Goal: Communication & Community: Answer question/provide support

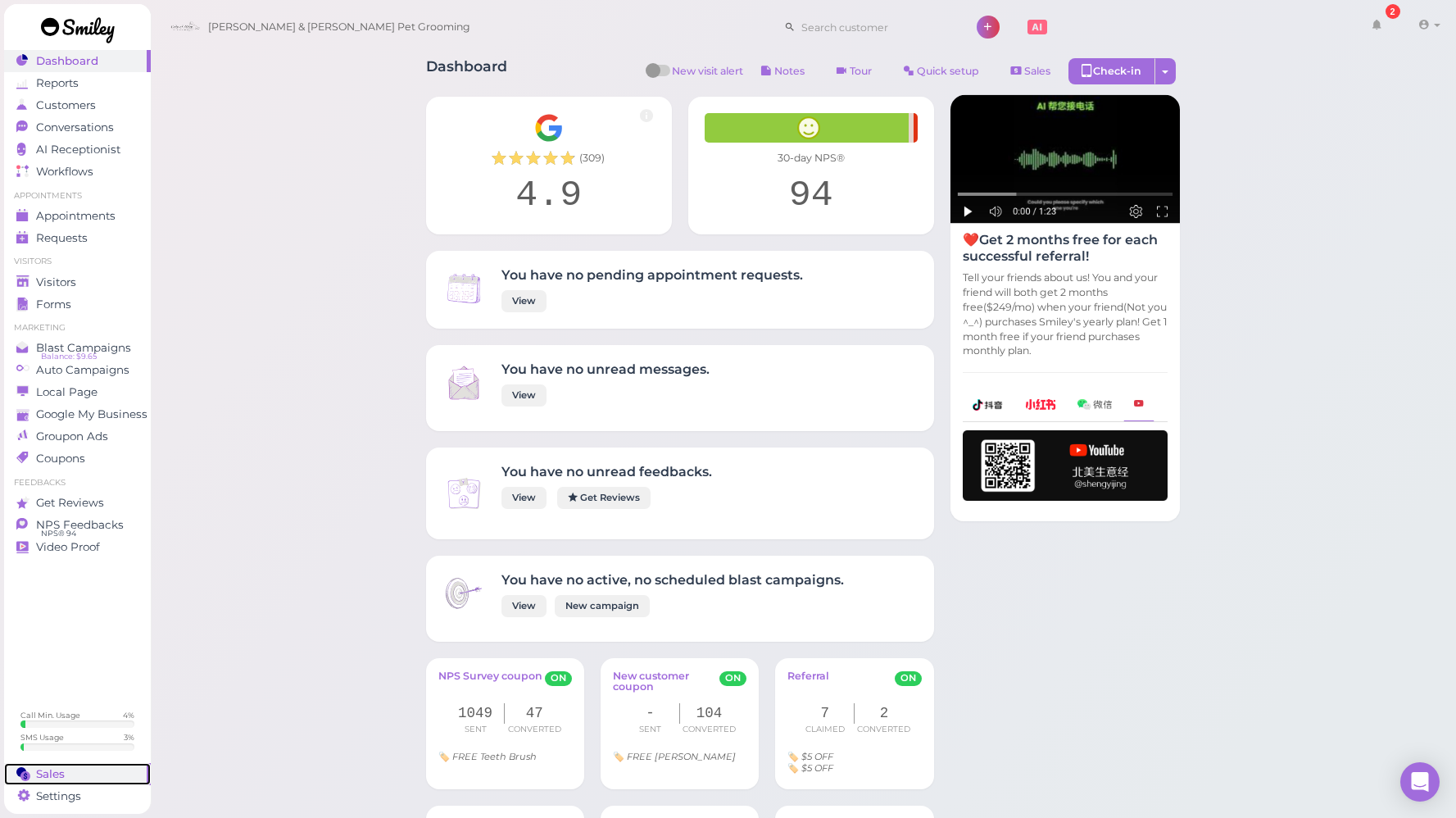
click at [73, 774] on div "Sales" at bounding box center [75, 774] width 118 height 14
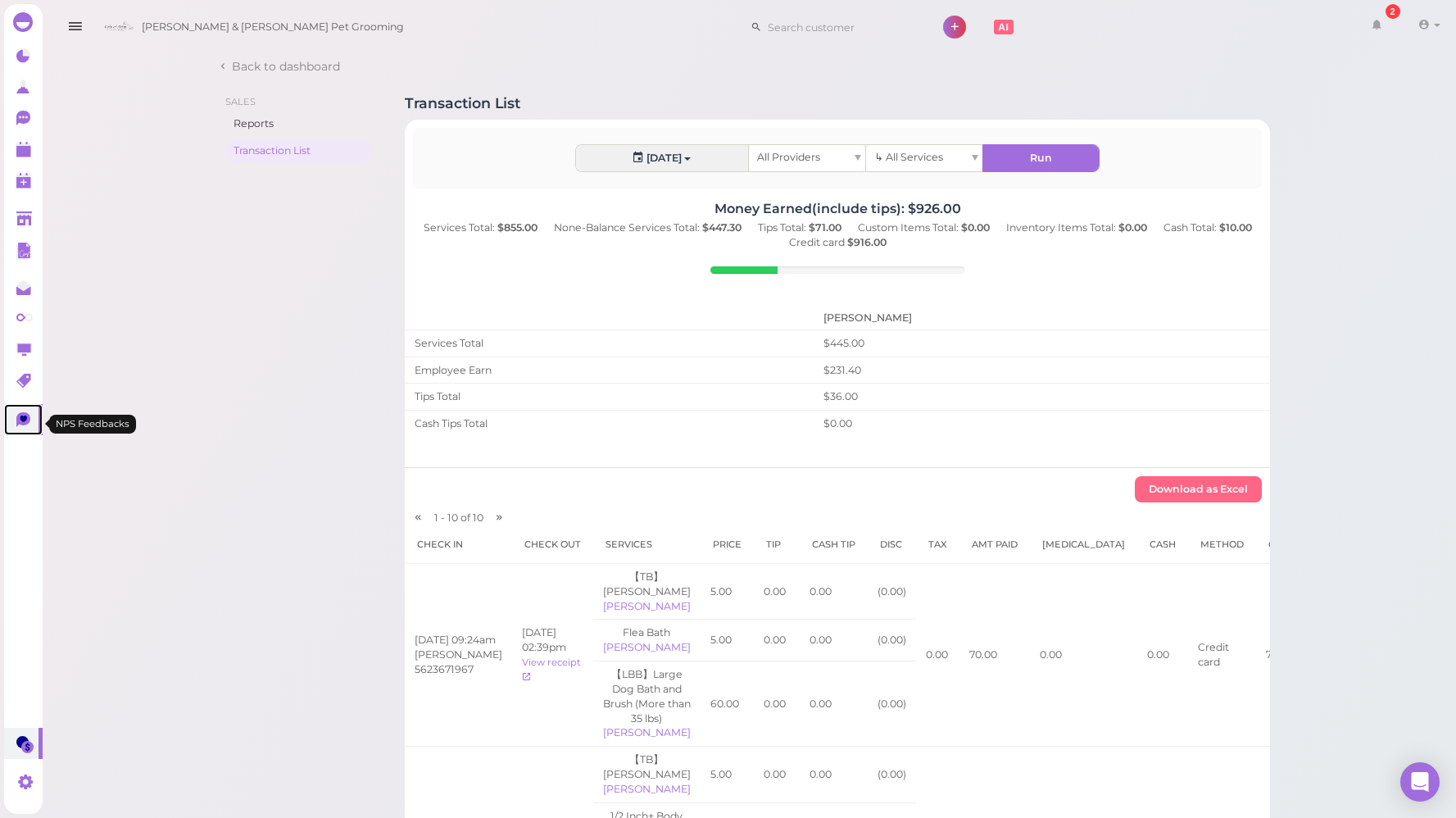
click at [20, 417] on icon at bounding box center [23, 419] width 14 height 15
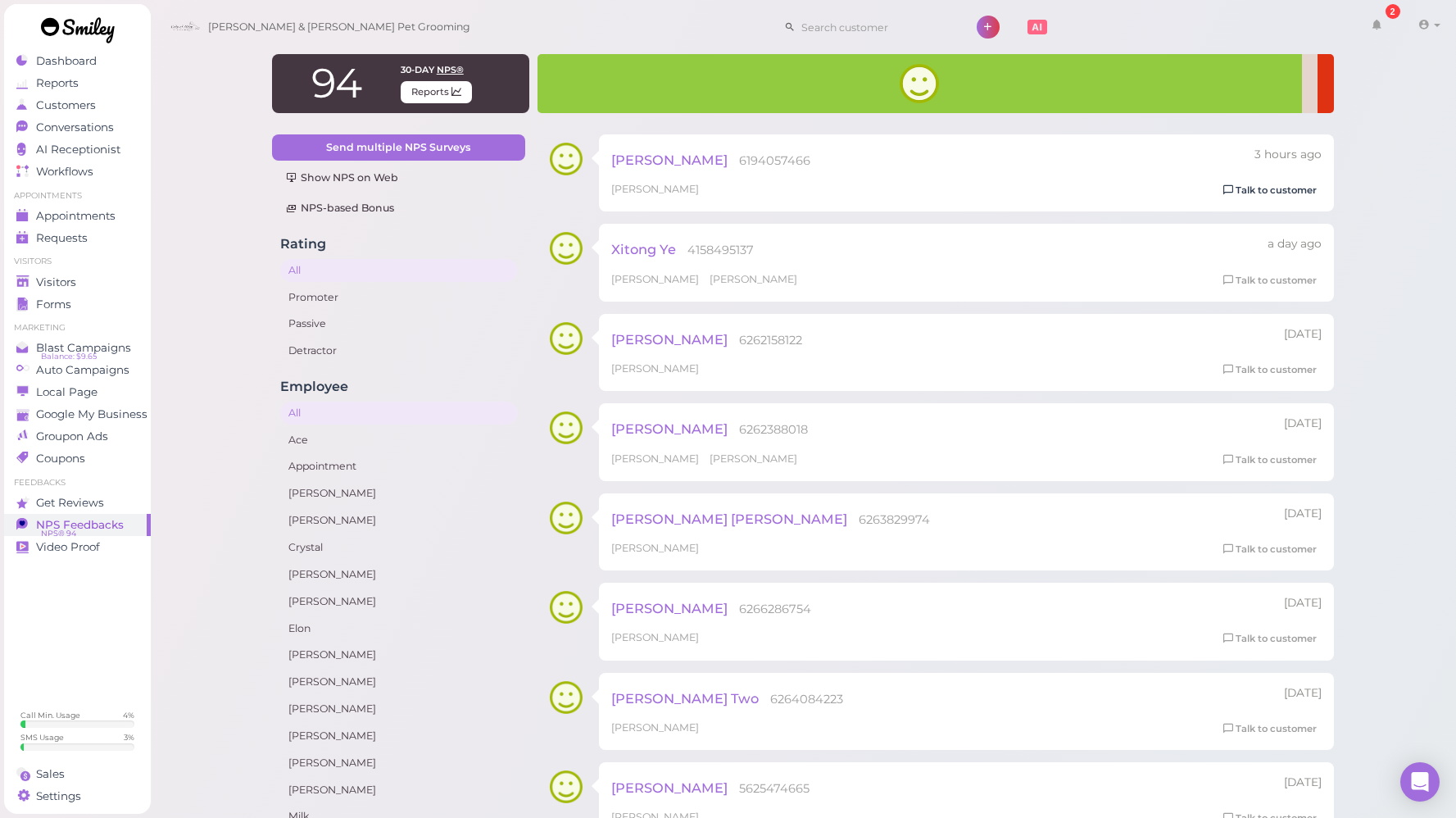
click at [1307, 191] on link "Talk to customer" at bounding box center [1270, 190] width 103 height 17
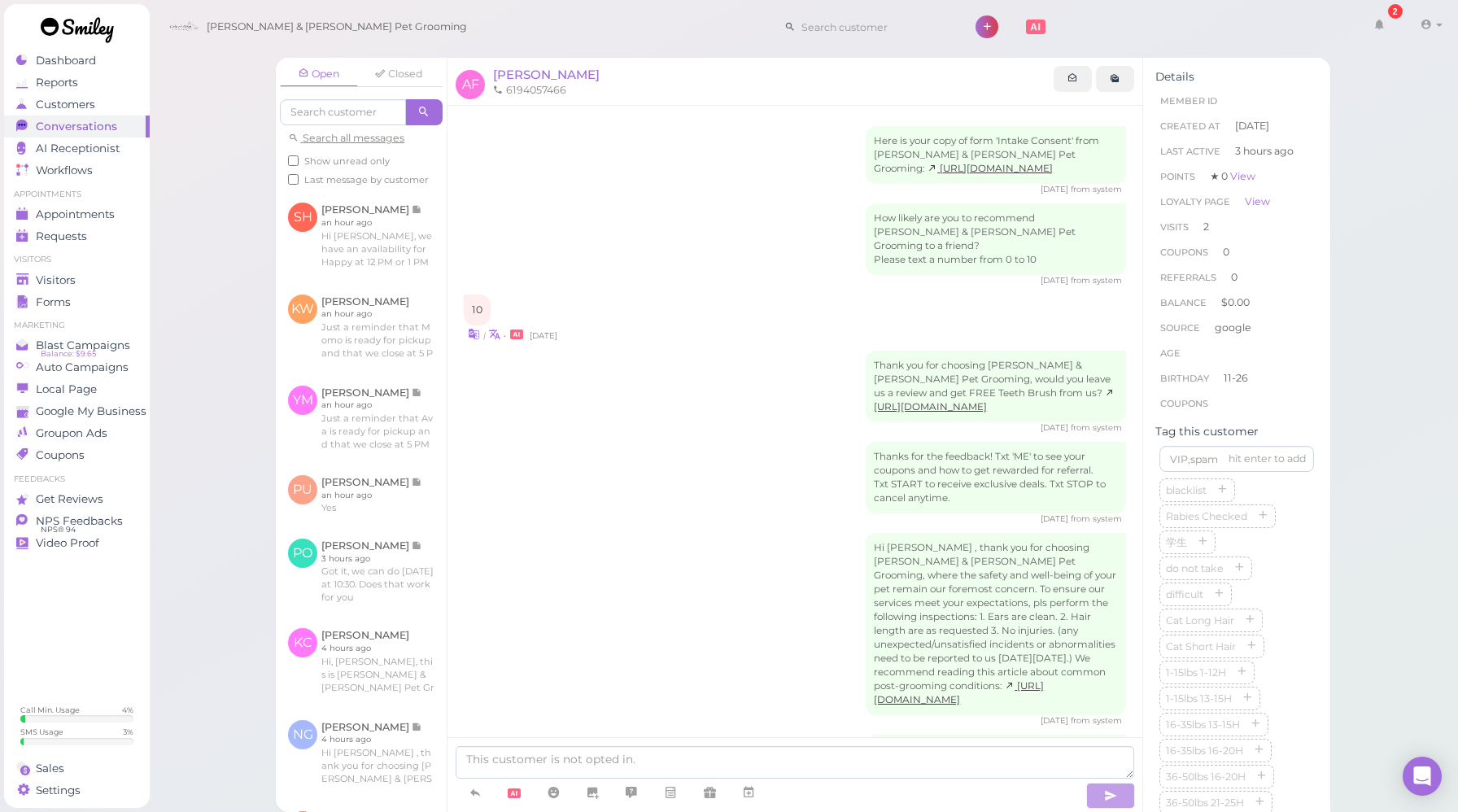
scroll to position [250, 0]
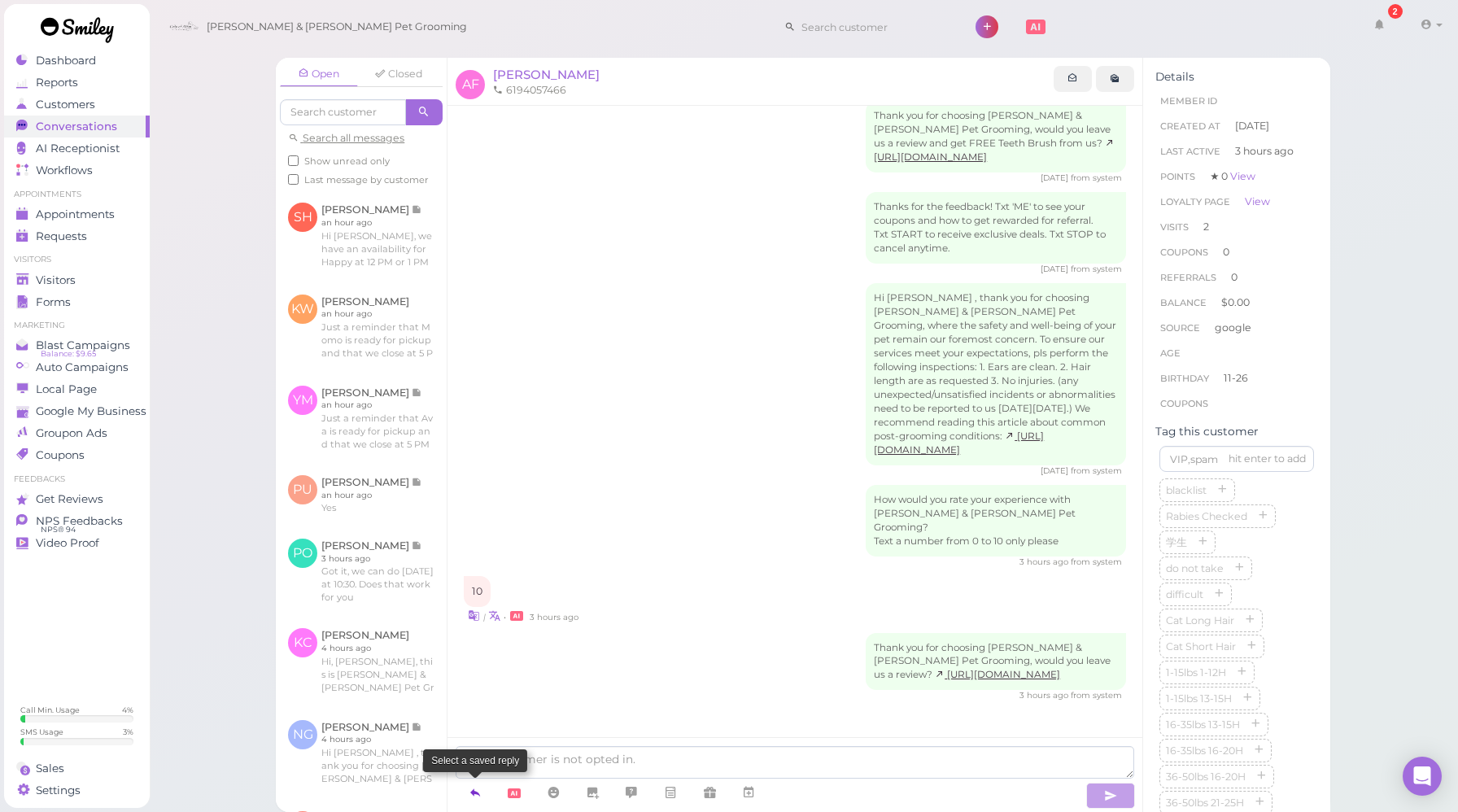
click at [477, 800] on icon at bounding box center [475, 792] width 13 height 16
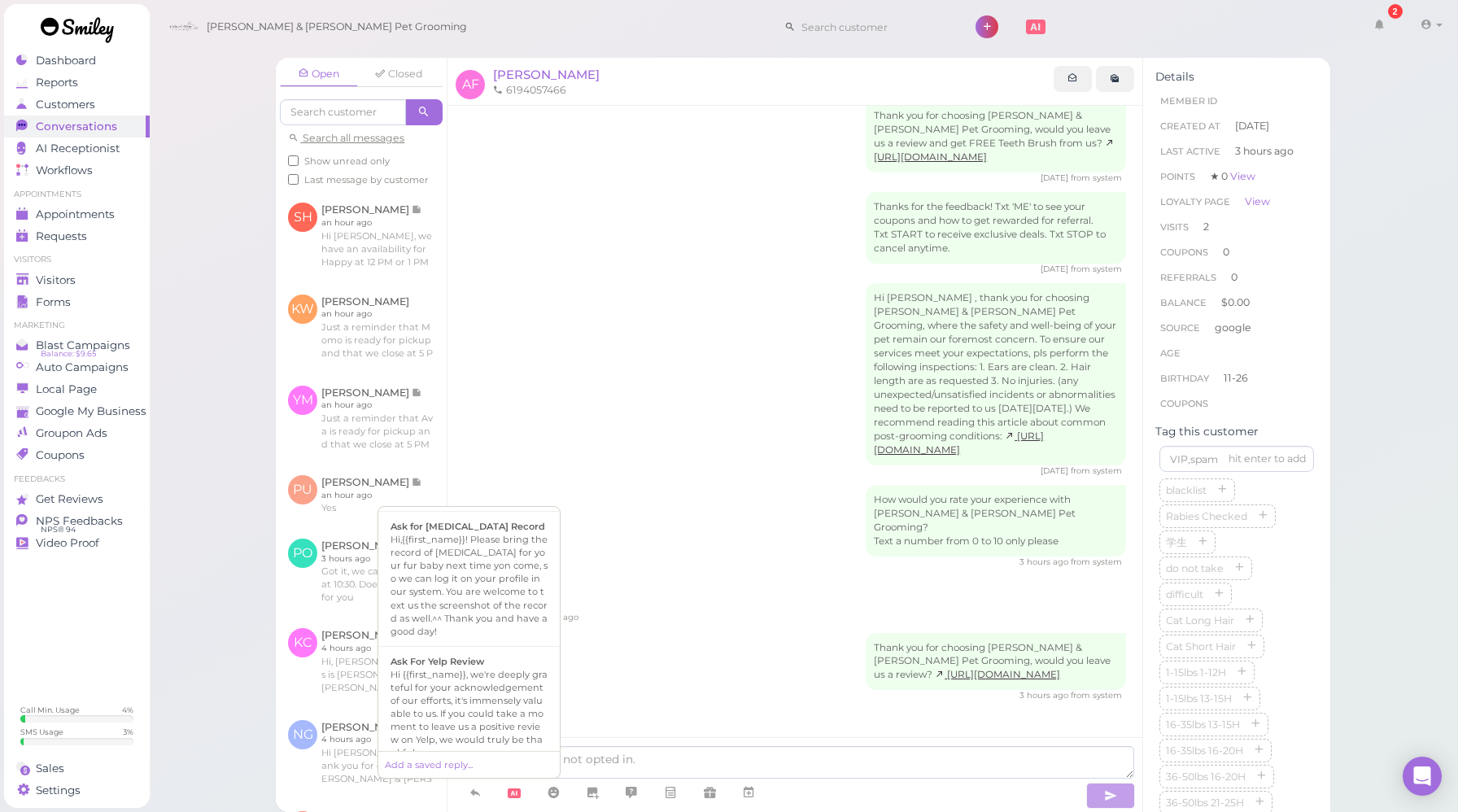
scroll to position [570, 0]
click at [488, 654] on div "Ask For Yelp Review" at bounding box center [469, 660] width 157 height 13
type textarea "Hi {{first_name}}, we're deeply grateful for your acknowledgement of our effort…"
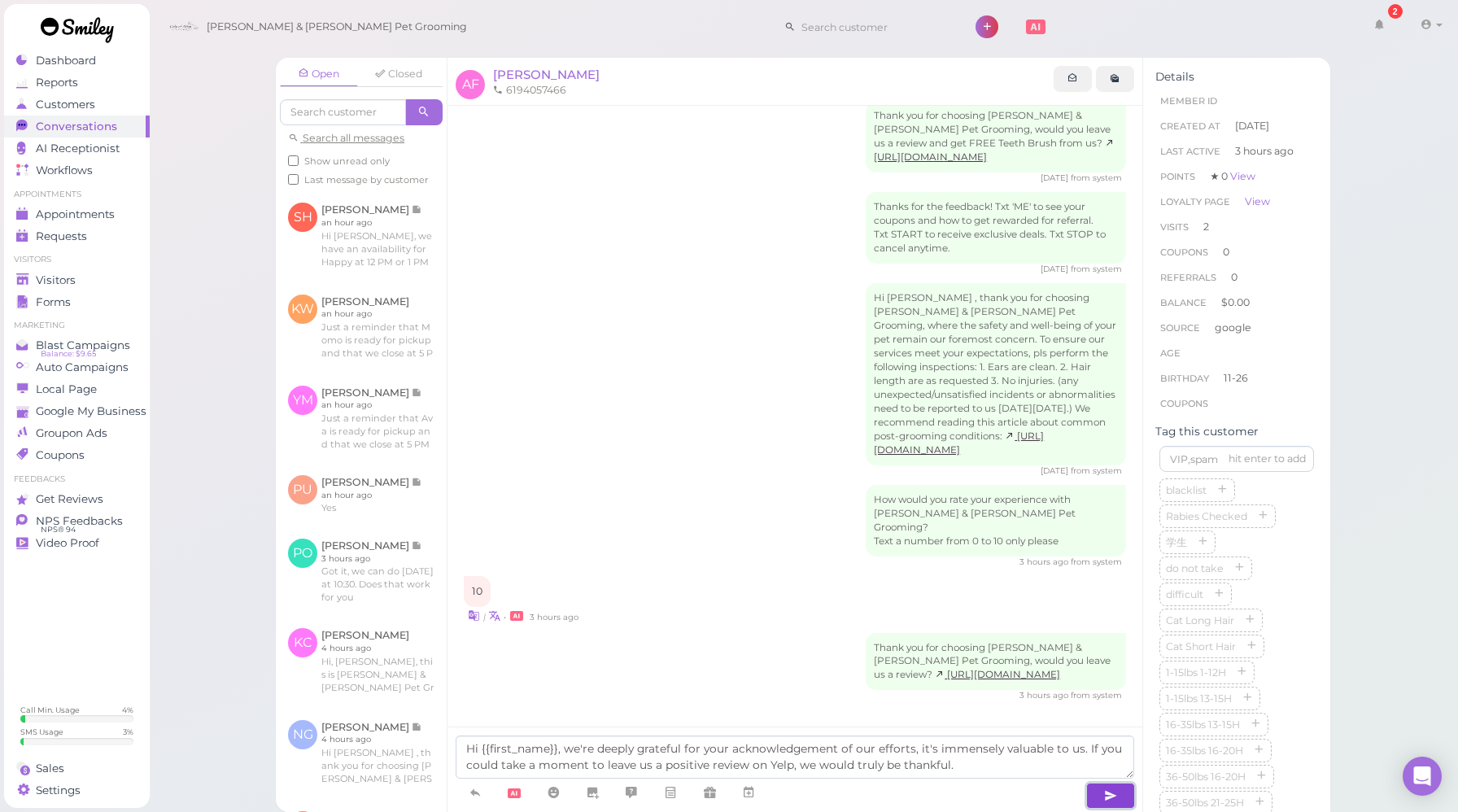
click at [1111, 799] on icon "button" at bounding box center [1111, 795] width 13 height 16
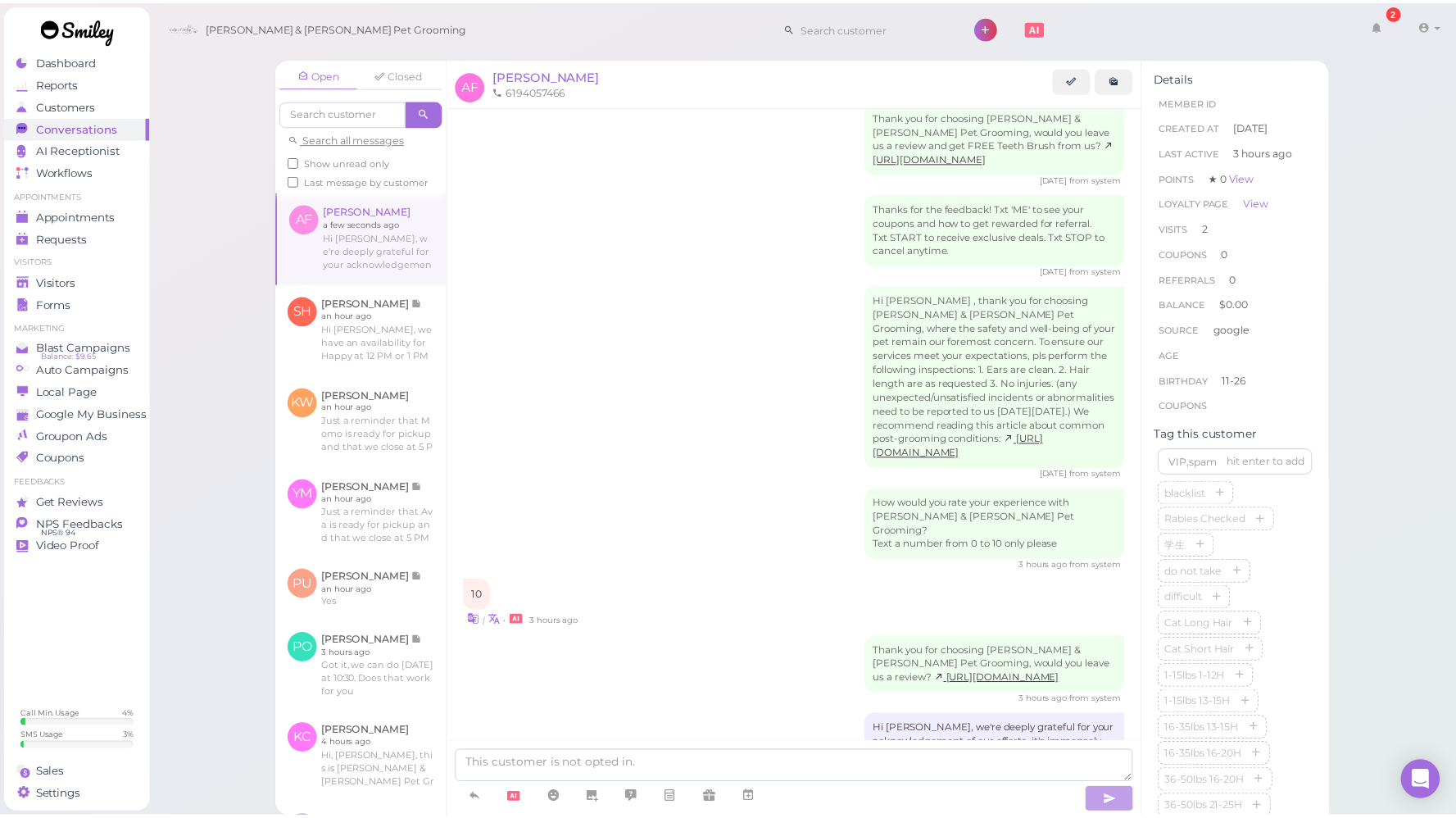
scroll to position [346, 0]
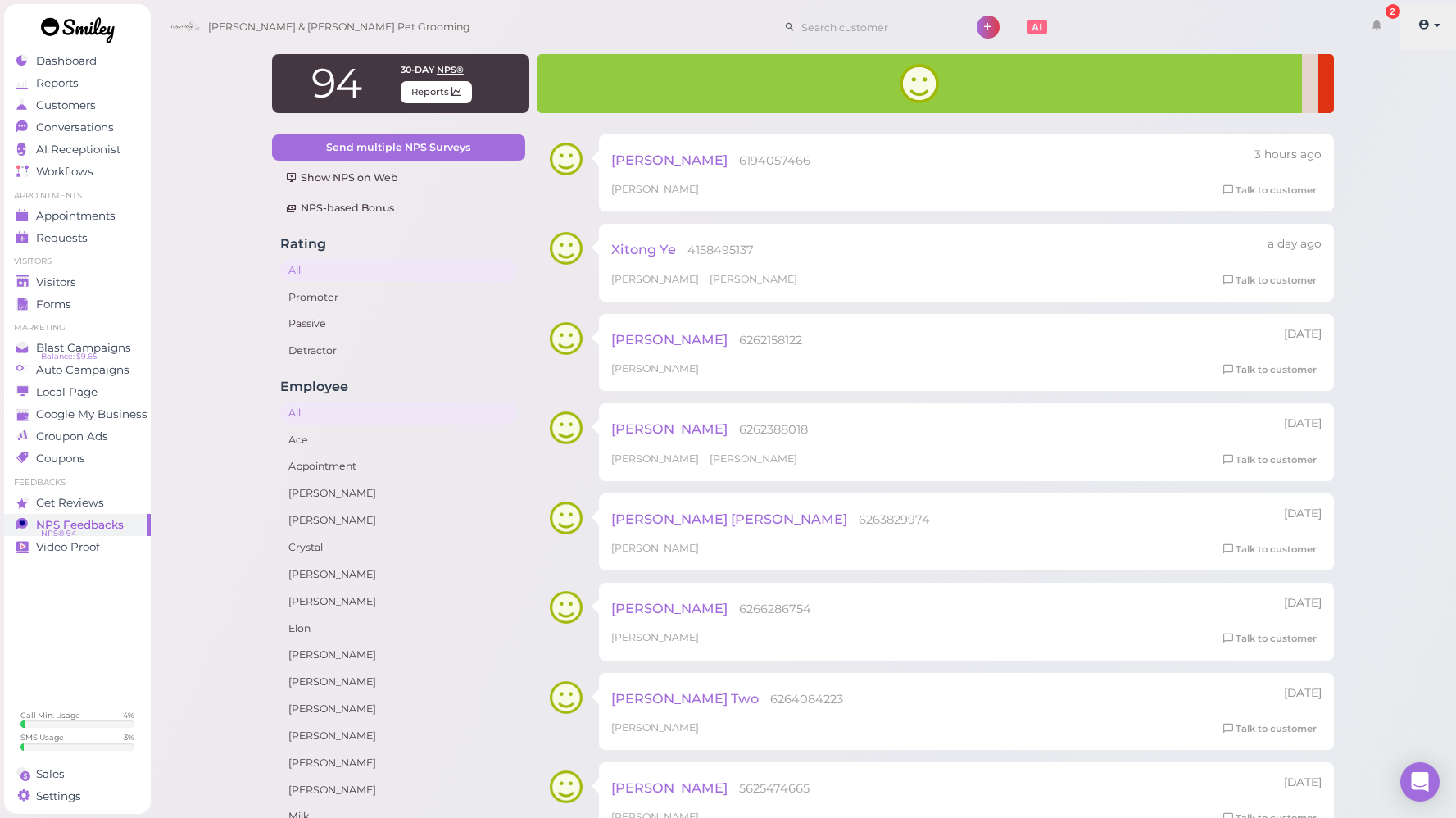
click at [1434, 29] on link at bounding box center [1430, 26] width 58 height 46
click at [1379, 123] on link "Logout" at bounding box center [1391, 123] width 133 height 20
